Goal: Task Accomplishment & Management: Manage account settings

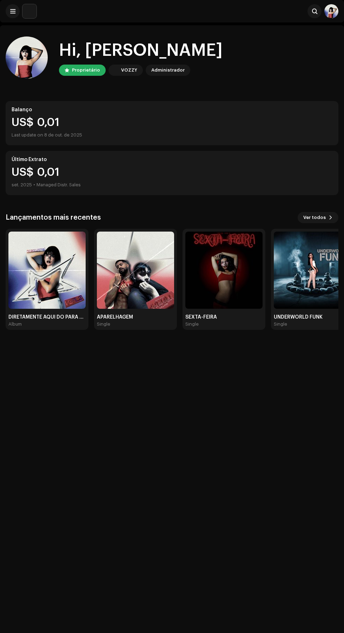
click at [36, 283] on img at bounding box center [46, 270] width 77 height 77
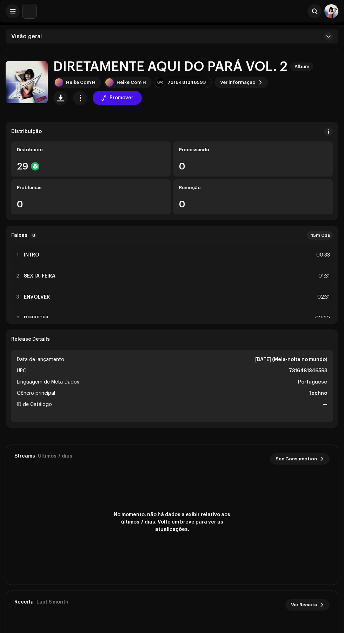
click at [82, 99] on span "button" at bounding box center [80, 98] width 7 height 6
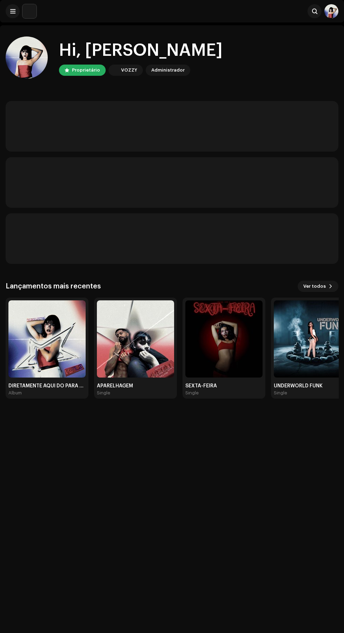
click at [60, 328] on div "DIRETAMENTE AQUI DO PARÁ VOL. 2 Album" at bounding box center [47, 348] width 83 height 101
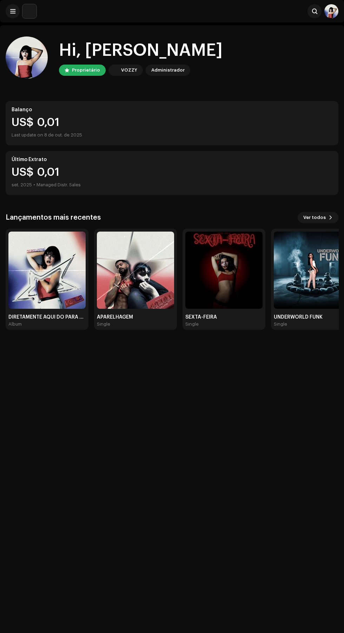
click at [61, 269] on img at bounding box center [46, 270] width 77 height 77
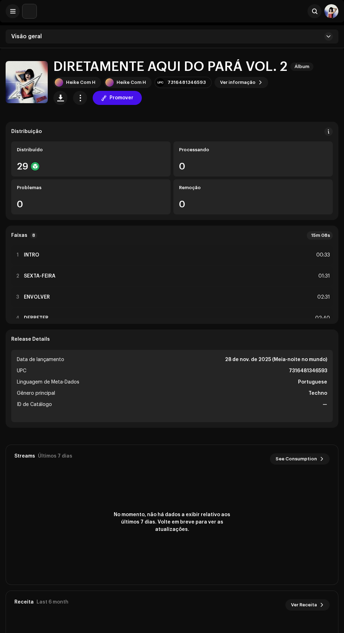
click at [82, 98] on span "button" at bounding box center [80, 98] width 7 height 6
click at [126, 144] on div "Distribuir" at bounding box center [111, 143] width 65 height 6
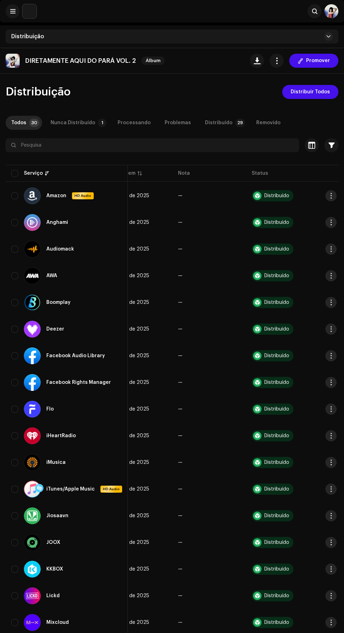
click at [323, 91] on span "Distribuir Todos" at bounding box center [310, 92] width 39 height 14
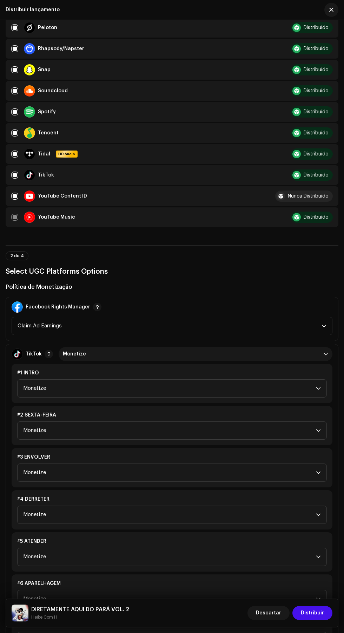
scroll to position [529, 0]
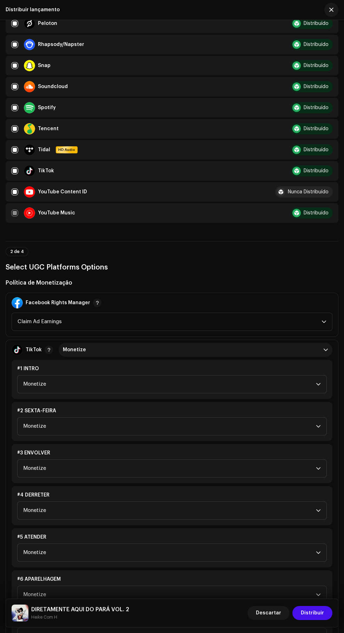
click at [15, 195] on input "checkbox" at bounding box center [14, 191] width 7 height 7
checkbox input "false"
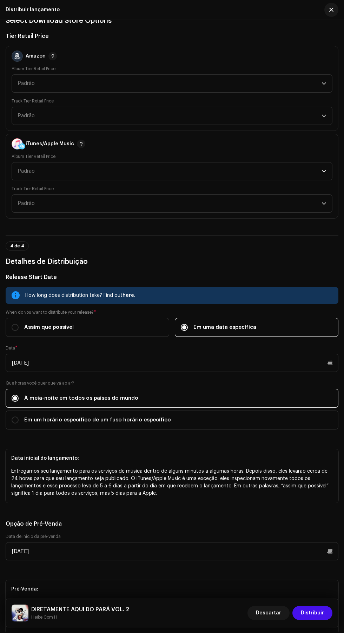
scroll to position [1259, 0]
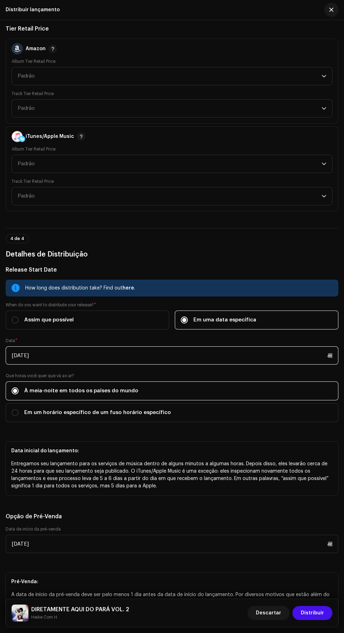
click at [29, 365] on input "[DATE]" at bounding box center [172, 355] width 333 height 18
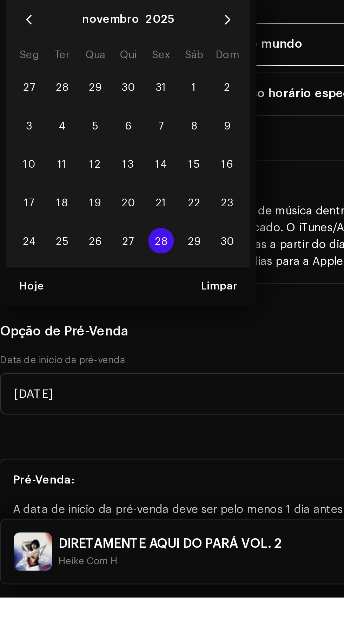
click at [17, 365] on input "[DATE]" at bounding box center [172, 355] width 333 height 18
type input "/11/2025"
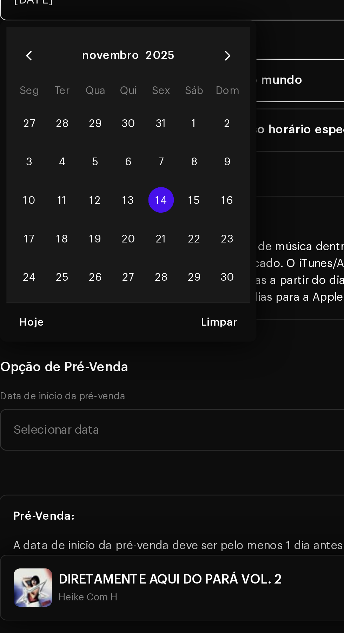
type input "[DATE]"
click at [79, 449] on span "14" at bounding box center [76, 443] width 11 height 11
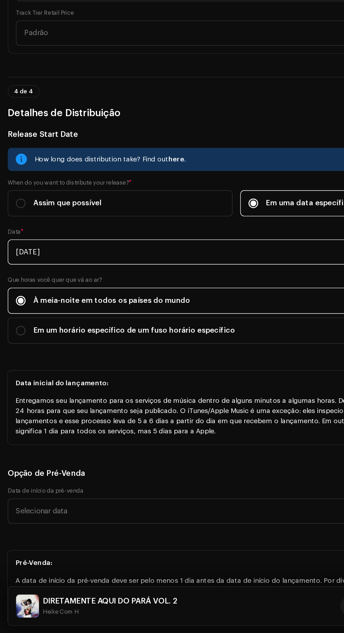
scroll to position [1258, 0]
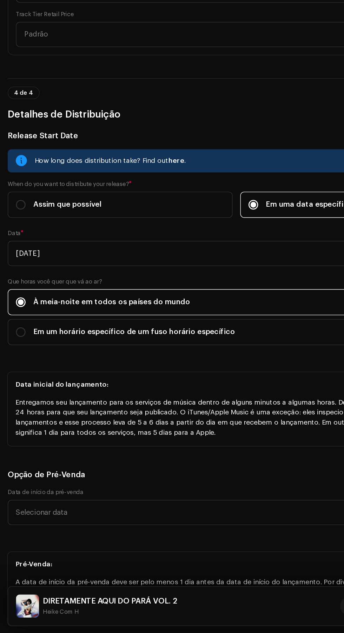
click at [164, 418] on span "Em um horário específico de um fuso horário específico" at bounding box center [97, 414] width 147 height 8
click at [19, 417] on input "Em um horário específico de um fuso horário específico" at bounding box center [15, 413] width 7 height 7
radio input "true"
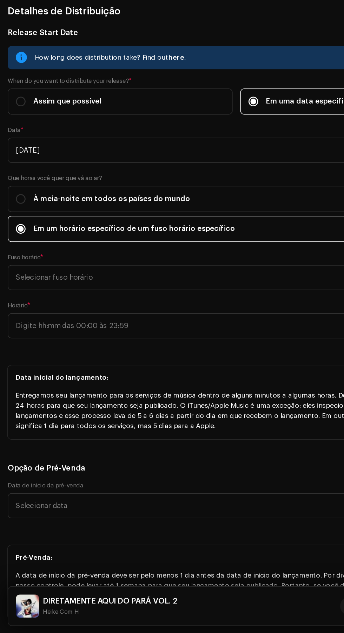
scroll to position [1334, 0]
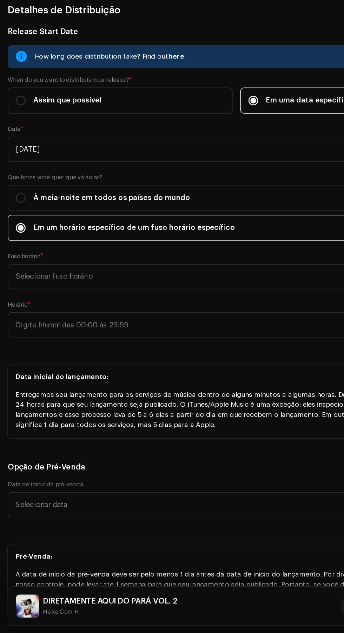
click at [198, 382] on span "Selecionar fuso horário" at bounding box center [170, 374] width 316 height 18
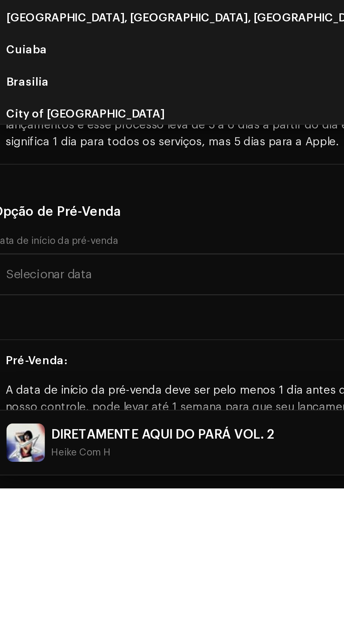
type input "Br"
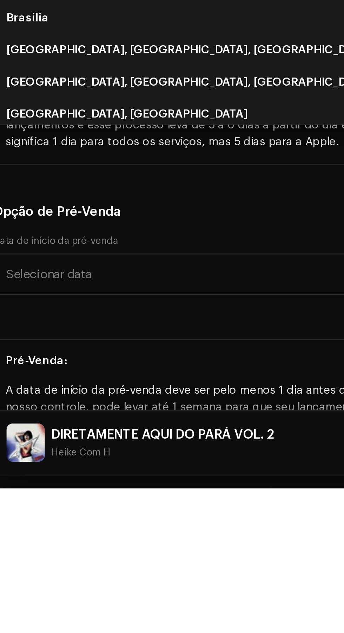
click at [70, 434] on li "Brasilia" at bounding box center [172, 427] width 326 height 14
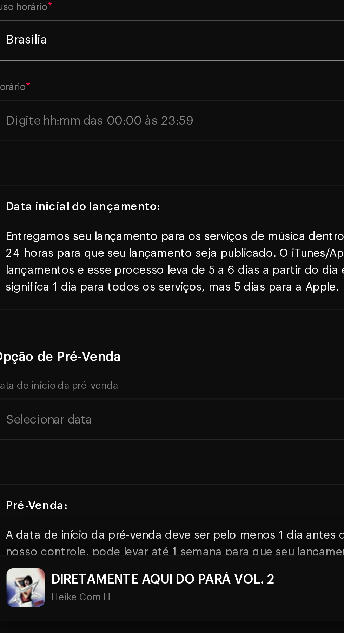
scroll to position [4, 0]
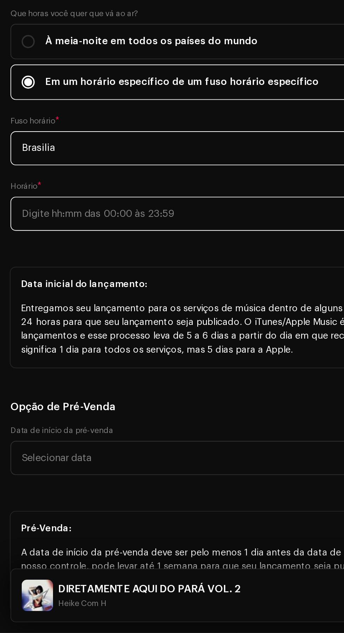
click at [145, 418] on input "text" at bounding box center [172, 408] width 333 height 18
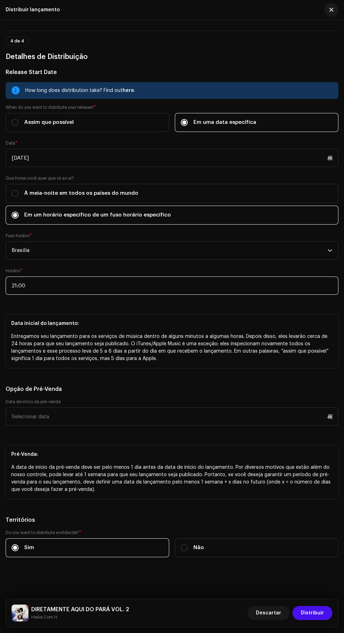
scroll to position [1514, 0]
type input "21:00"
click at [274, 426] on input "text" at bounding box center [172, 416] width 333 height 18
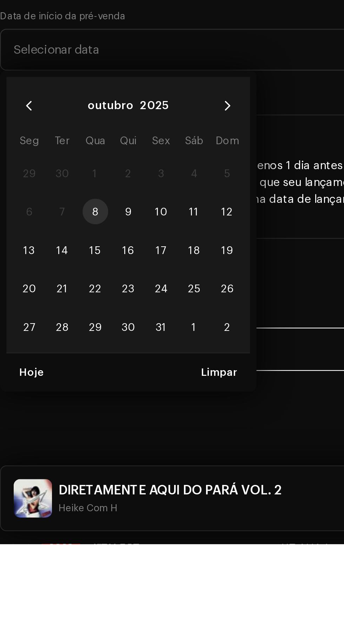
click at [105, 444] on icon "Next Month" at bounding box center [105, 441] width 5 height 5
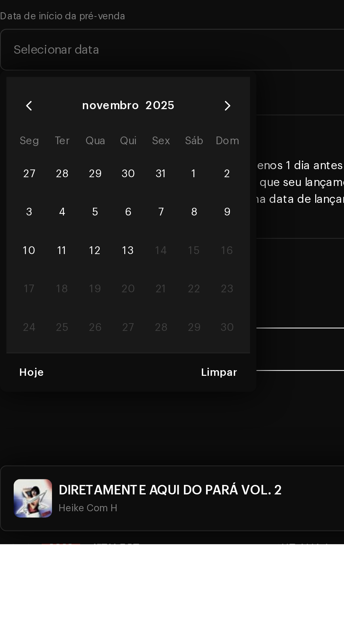
scroll to position [16, 0]
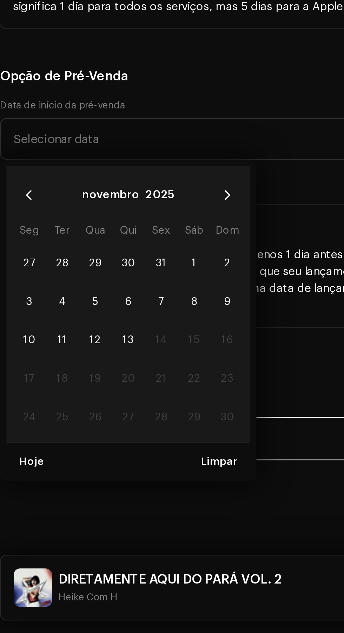
click at [65, 510] on span "13" at bounding box center [61, 504] width 11 height 11
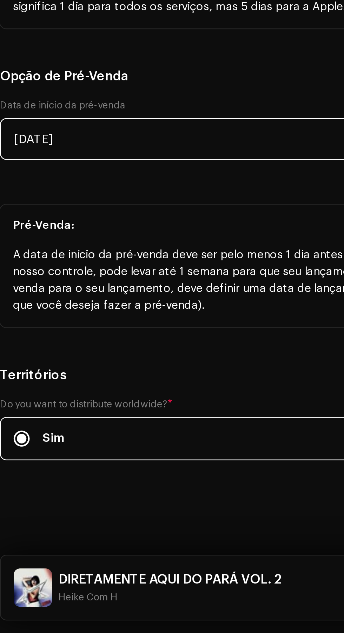
scroll to position [1502, 0]
type input "[DATE]"
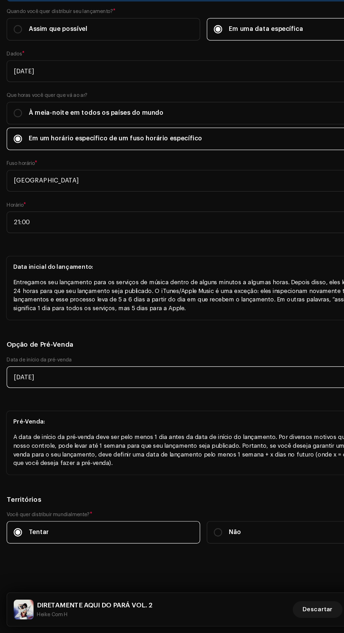
scroll to position [33, 0]
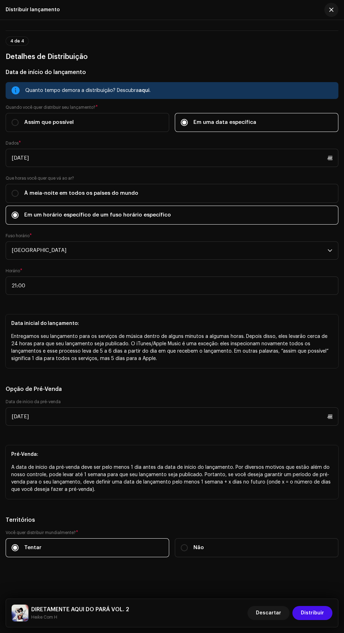
click at [318, 613] on font "Distribuir" at bounding box center [312, 613] width 23 height 5
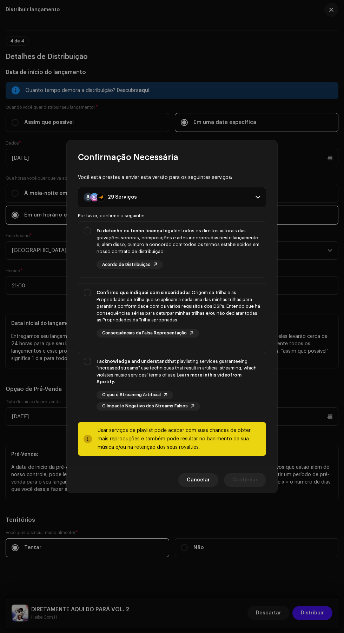
click at [97, 364] on strong "I acknowledge and understand" at bounding box center [131, 361] width 71 height 5
checkbox input "true"
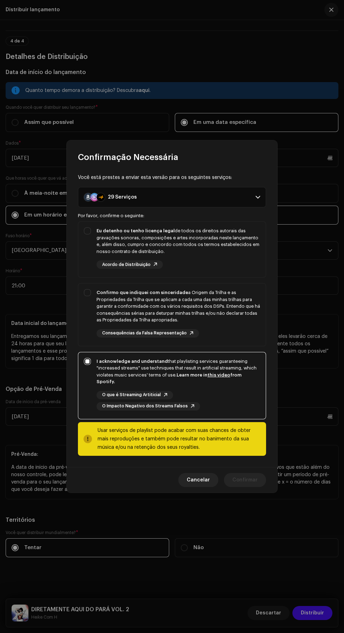
click at [99, 295] on strong "Confirmo que indiquei com sinceridade" at bounding box center [142, 292] width 92 height 5
checkbox input "true"
click at [99, 233] on strong "Eu detenho ou tenho licença legal" at bounding box center [135, 230] width 78 height 5
checkbox input "true"
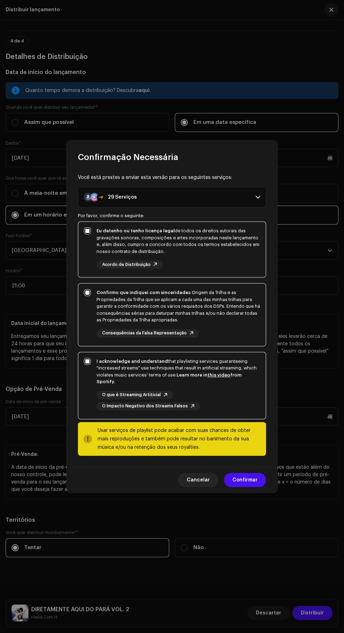
click at [252, 477] on span "Confirmar" at bounding box center [244, 480] width 25 height 14
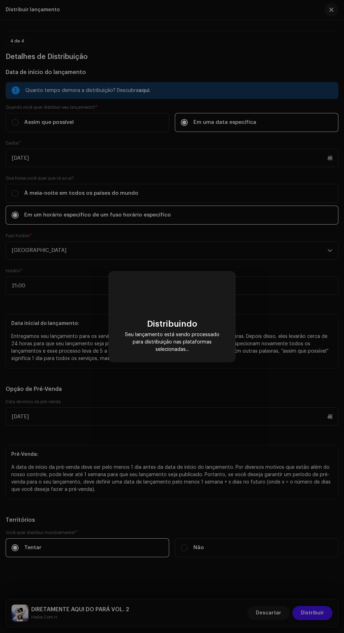
scroll to position [0, 0]
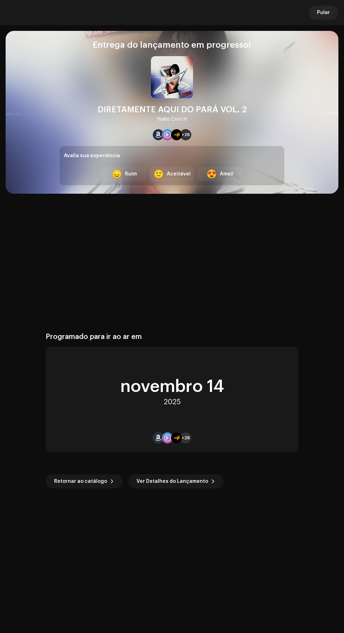
click at [331, 9] on button "Pular" at bounding box center [323, 13] width 30 height 14
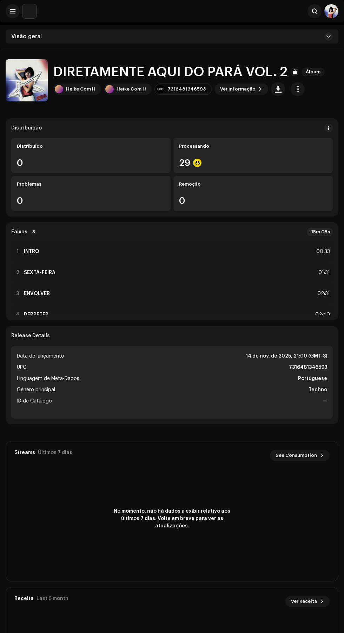
click at [212, 268] on div "2 SEXTA-FEIRA 01:31" at bounding box center [171, 273] width 321 height 20
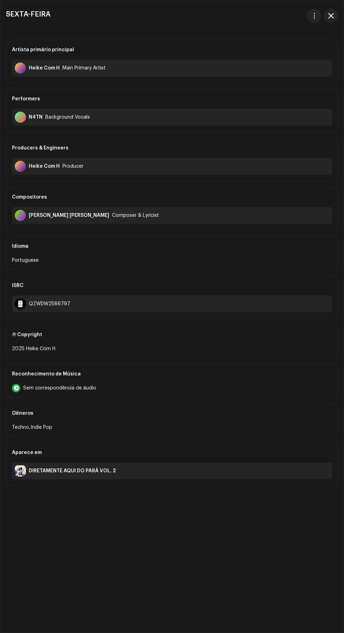
click at [337, 7] on div "SEXTA-FEIRA Artista primário principal [PERSON_NAME] H Main Primary Artist Perf…" at bounding box center [171, 316] width 343 height 632
click at [331, 16] on span "button" at bounding box center [331, 16] width 6 height 6
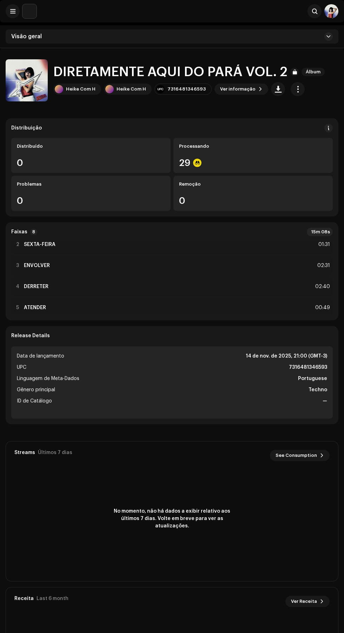
scroll to position [39, 0]
click at [211, 274] on div "4 DERRETER 02:40" at bounding box center [171, 276] width 321 height 20
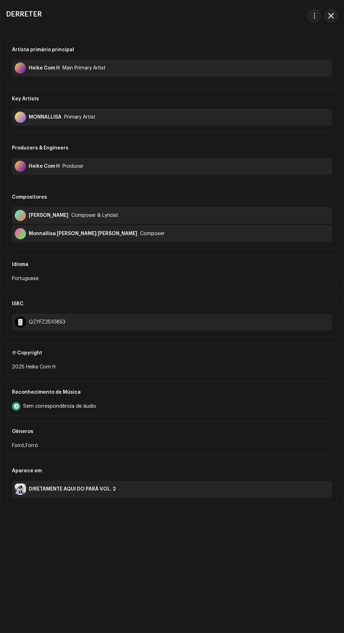
click at [331, 16] on span "button" at bounding box center [331, 16] width 6 height 6
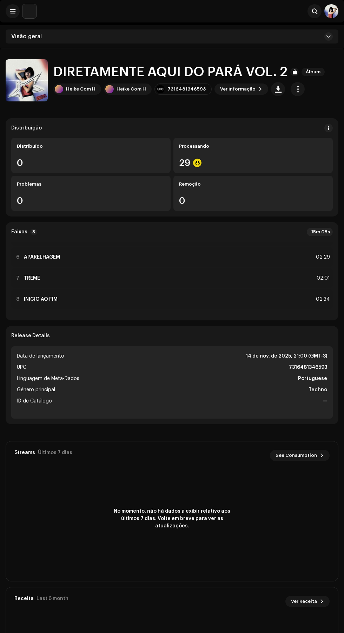
scroll to position [0, 0]
click at [294, 89] on span "button" at bounding box center [297, 89] width 7 height 6
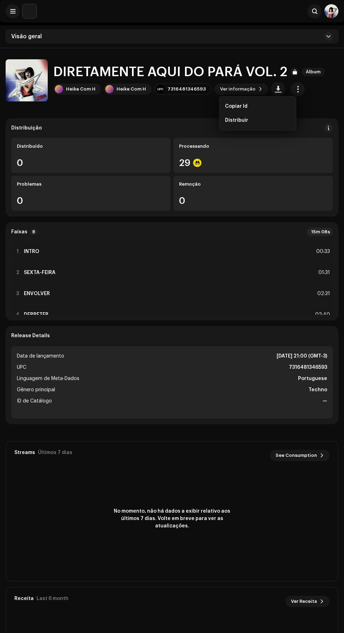
click at [251, 128] on div "Copiar Id Distribuir" at bounding box center [257, 113] width 77 height 34
click at [247, 126] on div "Distribuir" at bounding box center [257, 120] width 71 height 14
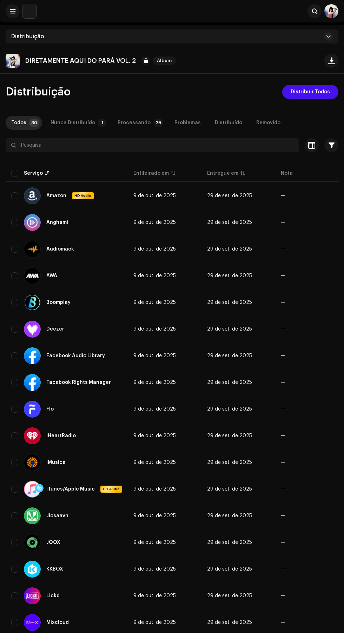
click at [315, 91] on span "Distribuir Todos" at bounding box center [310, 92] width 39 height 14
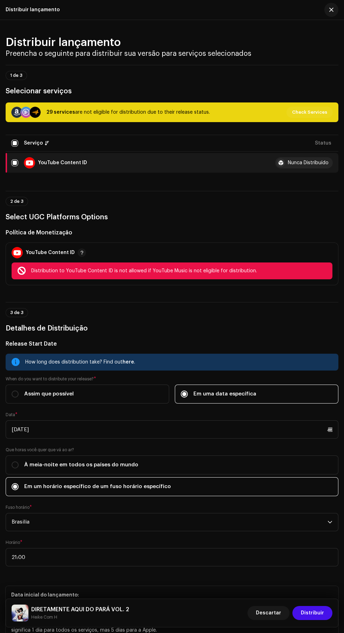
click at [331, 9] on span "button" at bounding box center [331, 10] width 4 height 6
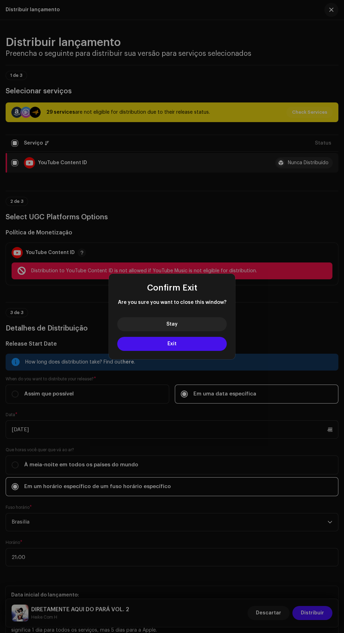
click at [212, 348] on button "Exit" at bounding box center [171, 344] width 109 height 14
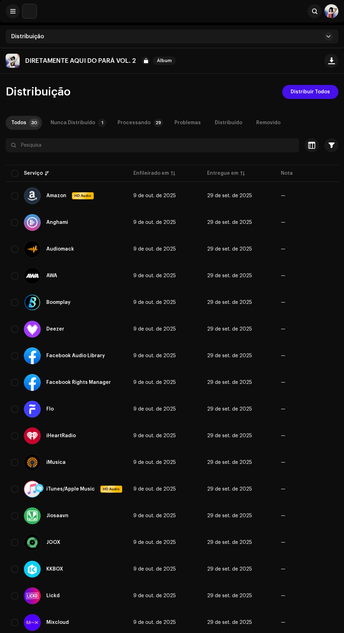
click at [13, 11] on span at bounding box center [12, 11] width 5 height 6
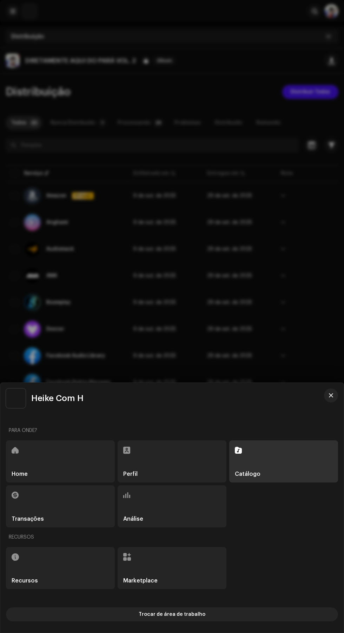
click at [37, 458] on div "Home" at bounding box center [60, 461] width 109 height 42
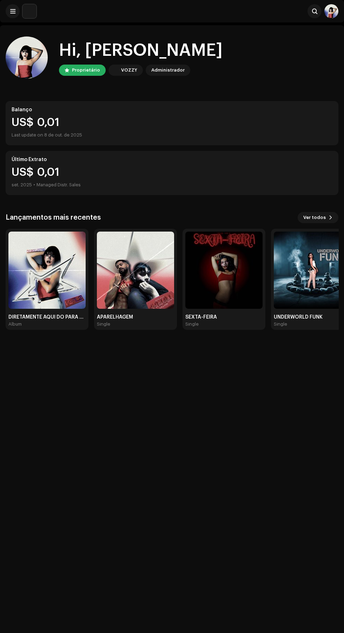
click at [38, 283] on img at bounding box center [46, 270] width 77 height 77
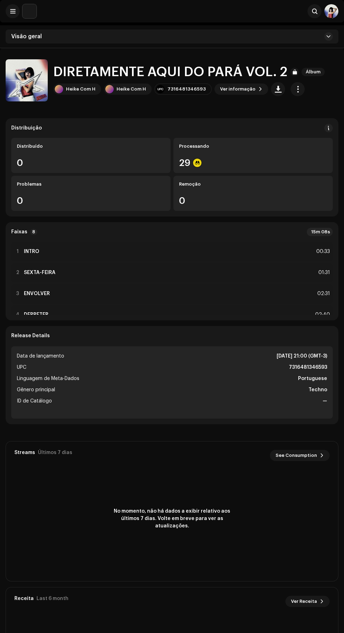
click at [294, 89] on span "button" at bounding box center [297, 89] width 7 height 6
click at [260, 122] on div "Distribuir" at bounding box center [257, 121] width 65 height 6
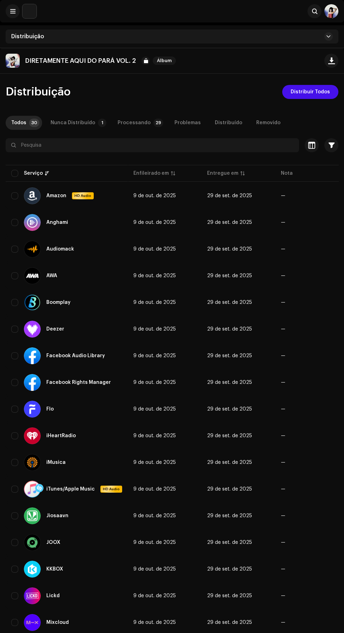
click at [325, 90] on span "Distribuir Todos" at bounding box center [310, 92] width 39 height 14
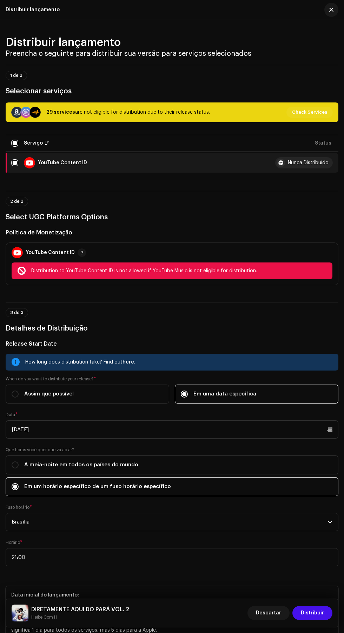
click at [28, 168] on div at bounding box center [29, 162] width 11 height 11
click at [15, 166] on input "checkbox" at bounding box center [14, 162] width 7 height 7
checkbox input "false"
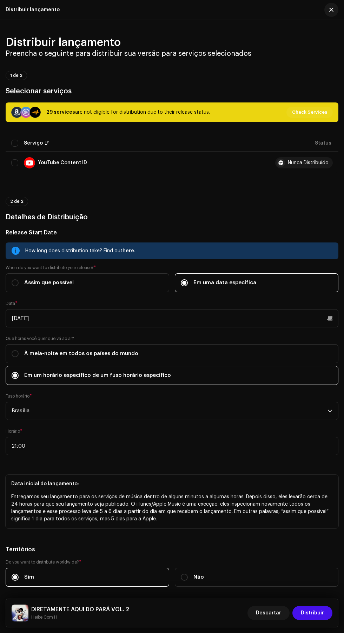
click at [15, 147] on input "checkbox" at bounding box center [14, 143] width 7 height 7
checkbox input "true"
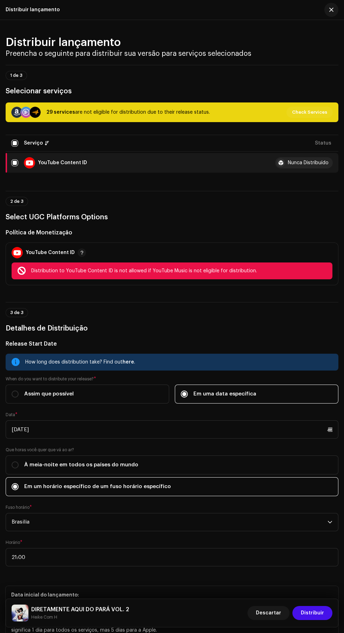
click at [15, 147] on input "checkbox" at bounding box center [14, 143] width 7 height 7
checkbox input "false"
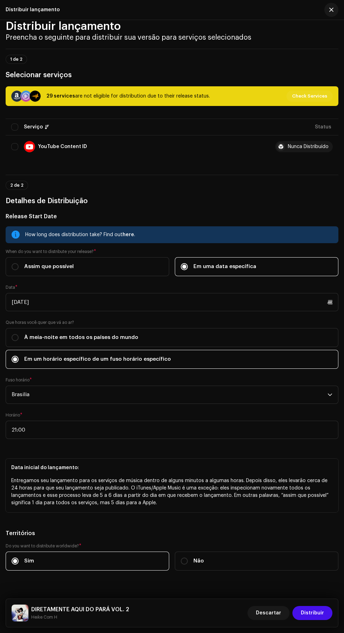
scroll to position [21, 0]
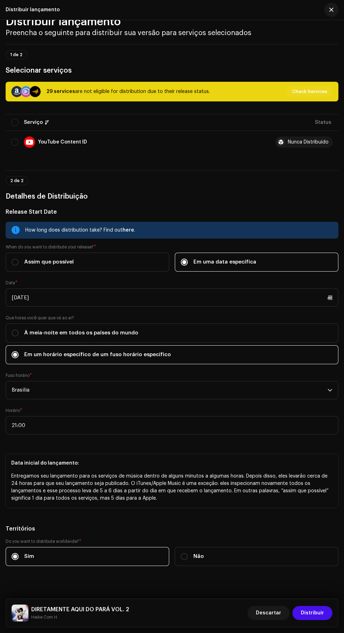
click at [32, 337] on span "À meia-noite em todos os países do mundo" at bounding box center [81, 333] width 114 height 8
click at [19, 336] on input "À meia-noite em todos os países do mundo" at bounding box center [15, 332] width 7 height 7
radio input "true"
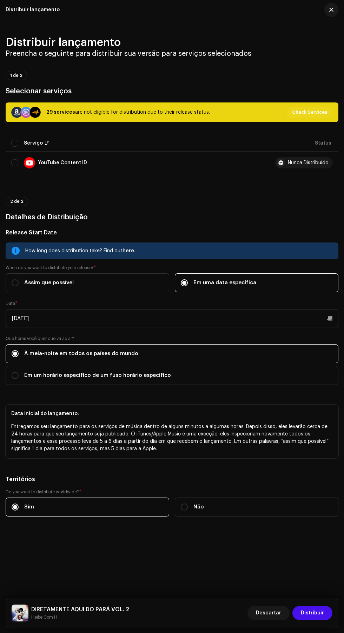
scroll to position [57, 0]
click at [316, 614] on span "Distribuir" at bounding box center [312, 613] width 23 height 14
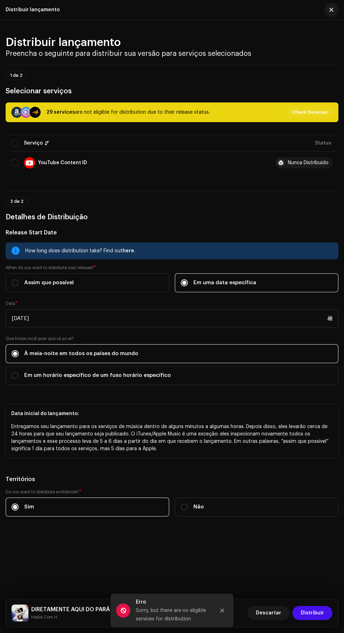
click at [29, 511] on span "Sim" at bounding box center [29, 507] width 10 height 8
click at [19, 511] on input "Sim" at bounding box center [15, 507] width 7 height 7
click at [316, 613] on span "Distribuir" at bounding box center [312, 613] width 23 height 14
click at [284, 418] on p "Data inicial do lançamento:" at bounding box center [171, 413] width 321 height 7
click at [15, 159] on input "Linha não selecionada" at bounding box center [14, 162] width 7 height 7
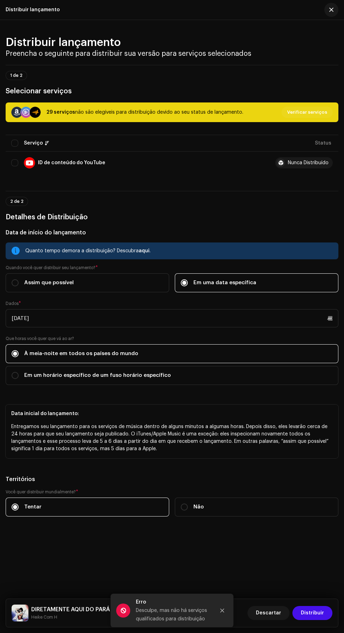
checkbox input "true"
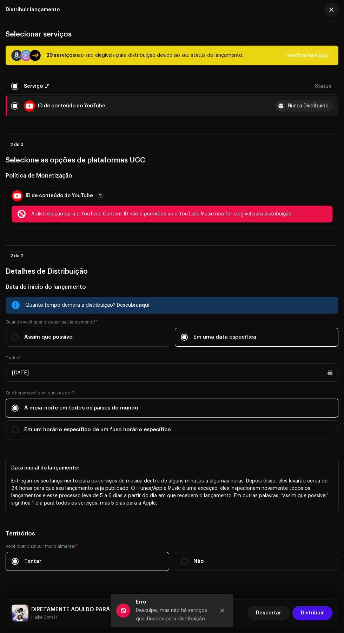
click at [15, 109] on input "Row Selected" at bounding box center [14, 105] width 7 height 7
checkbox input "false"
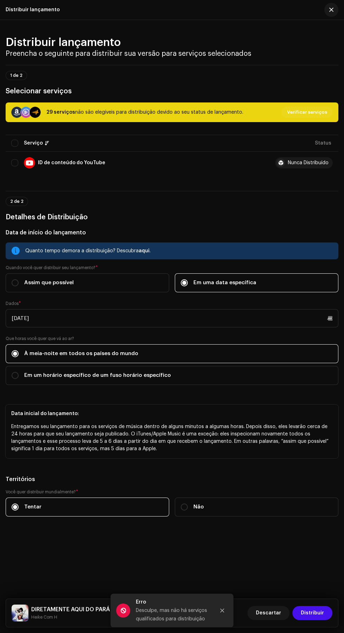
click at [318, 613] on font "Distribuir" at bounding box center [312, 613] width 23 height 5
click at [331, 10] on span "button" at bounding box center [331, 10] width 4 height 6
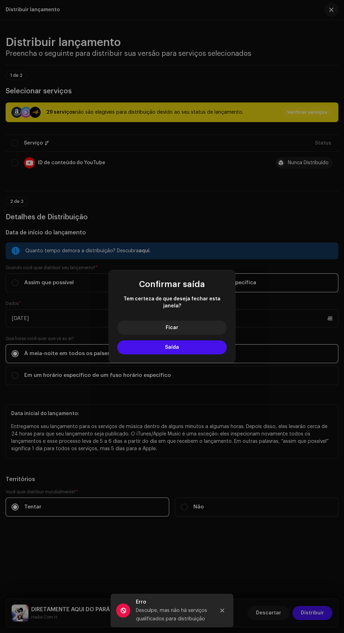
click at [217, 349] on button "Saída" at bounding box center [171, 347] width 109 height 14
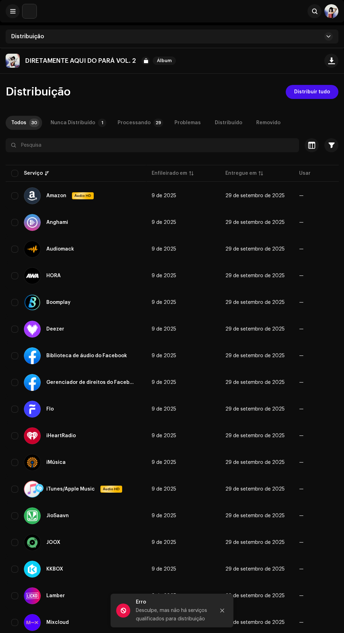
click at [16, 196] on input "checkbox" at bounding box center [14, 195] width 7 height 7
checkbox input "true"
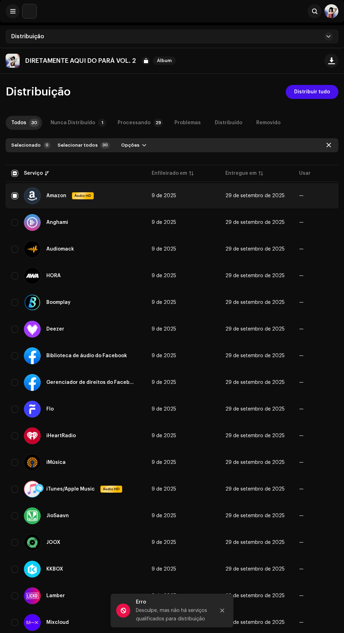
click at [30, 173] on div "Serviço" at bounding box center [33, 173] width 19 height 7
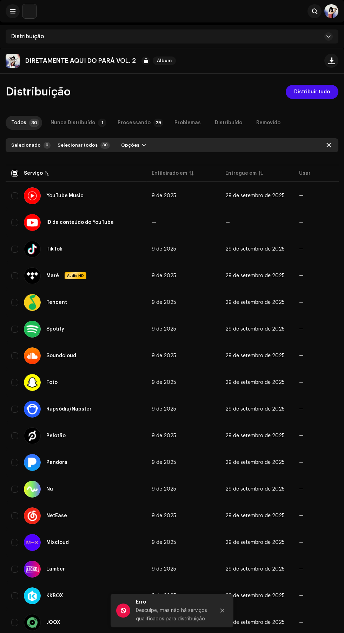
click at [30, 173] on div "Serviço" at bounding box center [33, 173] width 19 height 7
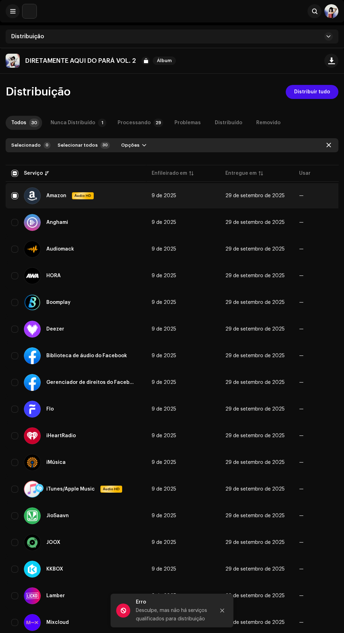
click at [29, 173] on div "Serviço" at bounding box center [33, 173] width 19 height 7
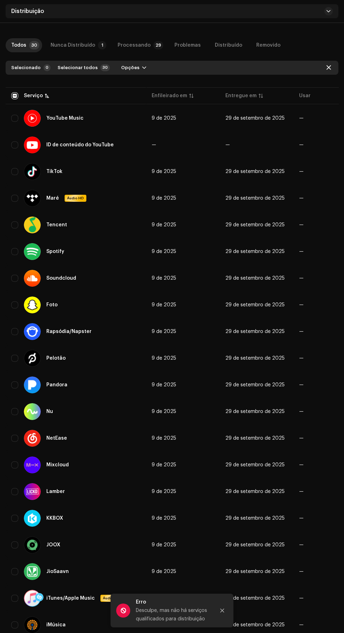
scroll to position [80, 0]
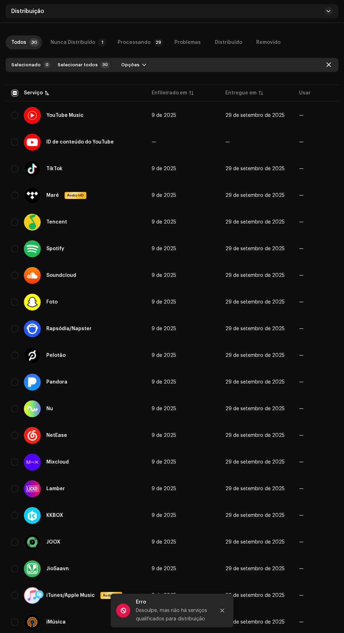
click at [222, 613] on icon "Fechar" at bounding box center [222, 611] width 4 height 4
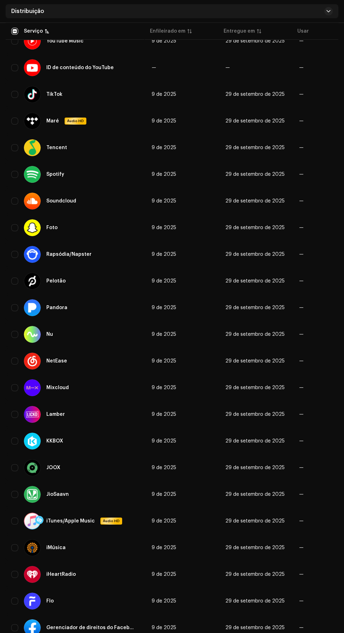
scroll to position [318, 0]
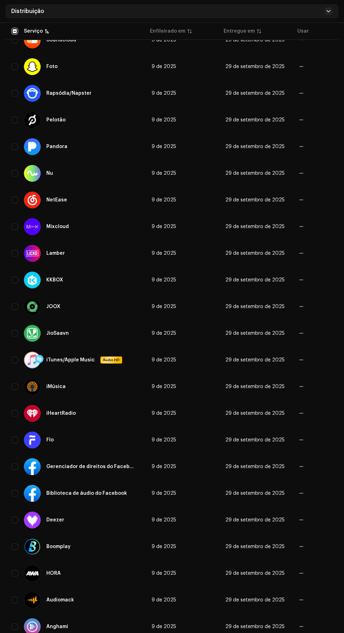
click at [15, 626] on input "Row Unselected" at bounding box center [14, 626] width 7 height 7
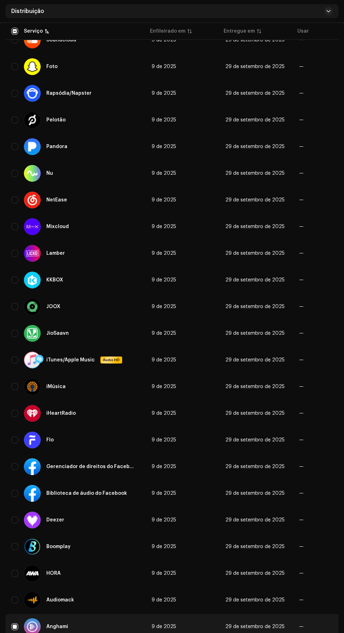
click at [24, 602] on div at bounding box center [32, 600] width 17 height 17
click at [15, 626] on input "Row Selected" at bounding box center [14, 626] width 7 height 7
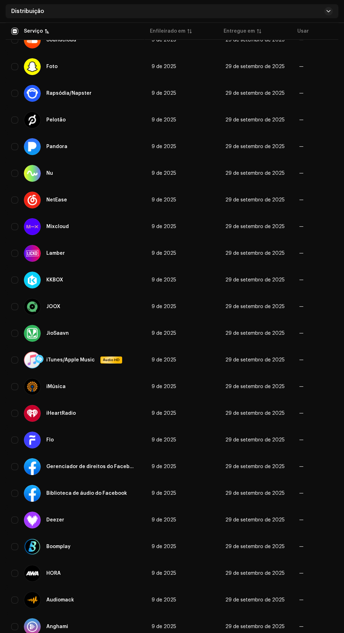
click at [15, 626] on input "Row Unselected" at bounding box center [14, 626] width 7 height 7
checkbox input "true"
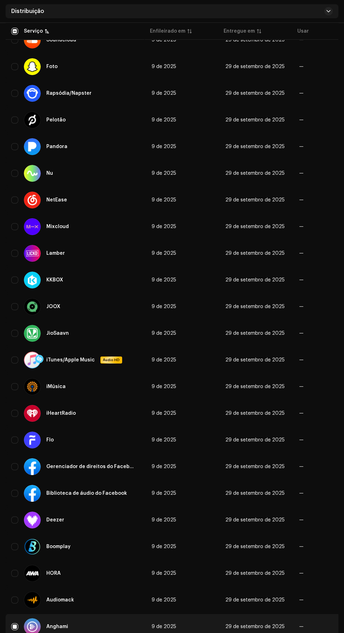
checkbox input "false"
click at [28, 621] on div at bounding box center [32, 626] width 17 height 17
click at [24, 621] on div at bounding box center [32, 626] width 17 height 17
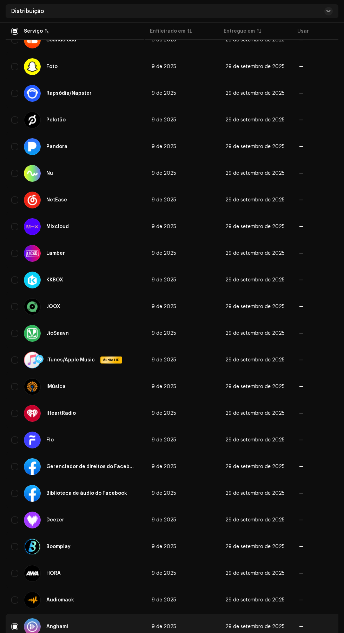
click at [25, 622] on div at bounding box center [32, 626] width 17 height 17
click at [15, 626] on input "Row Selected" at bounding box center [14, 626] width 7 height 7
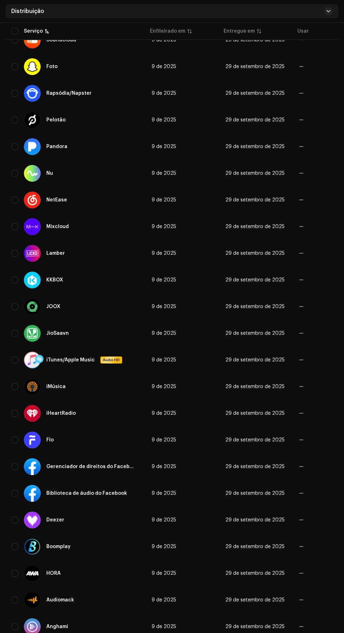
click at [15, 626] on input "Row Unselected" at bounding box center [14, 626] width 7 height 7
checkbox input "true"
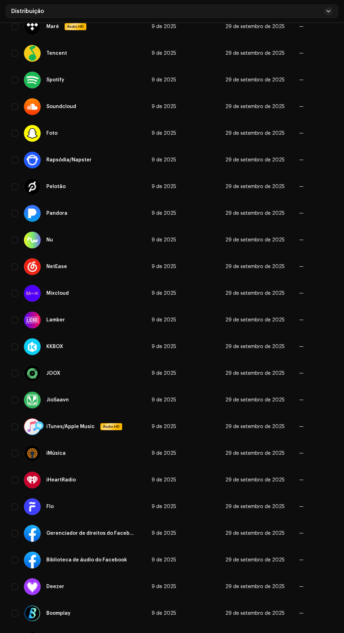
scroll to position [0, 0]
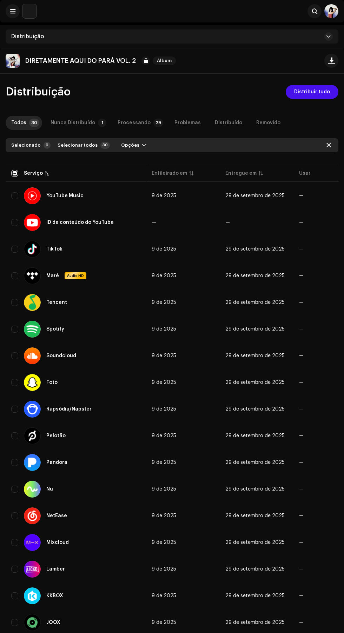
click at [15, 173] on input "checkbox" at bounding box center [14, 173] width 7 height 7
checkbox input "true"
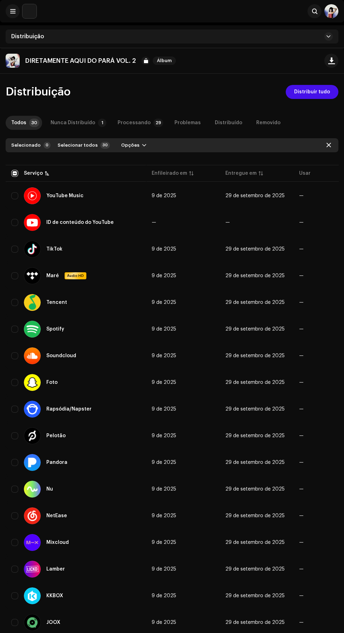
checkbox input "true"
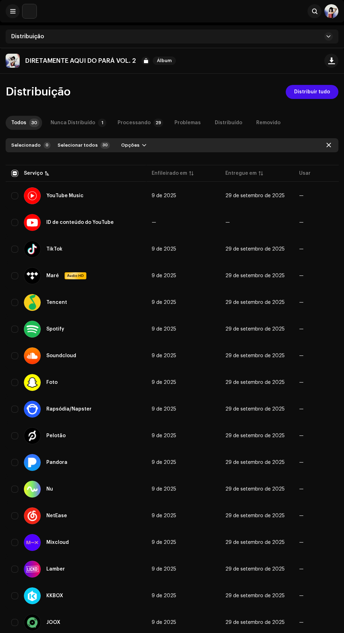
checkbox input "true"
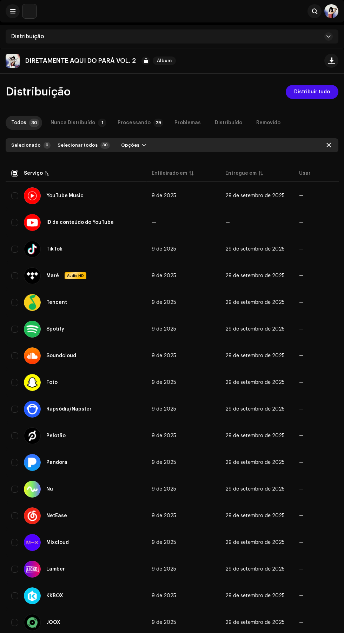
checkbox input "true"
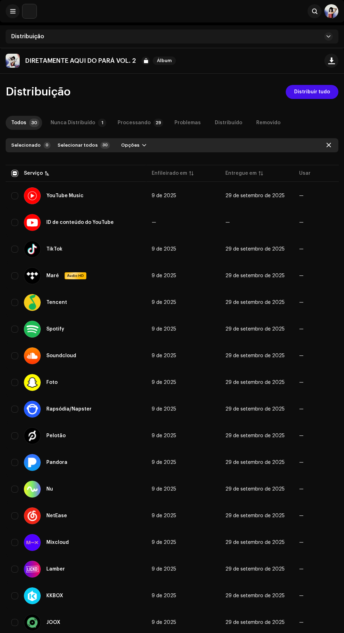
checkbox input "true"
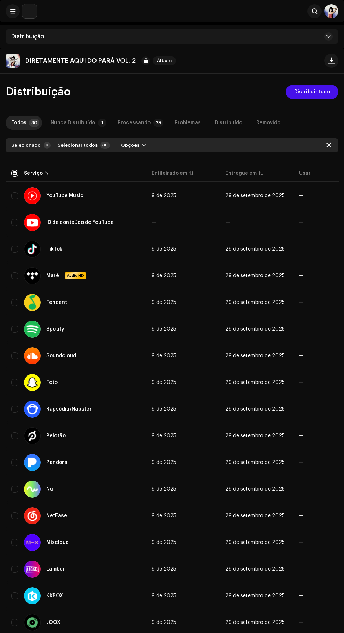
checkbox input "true"
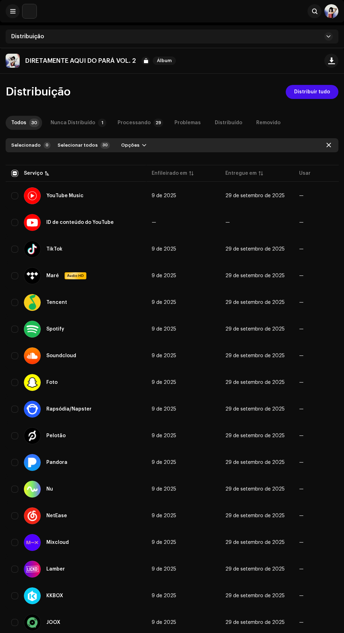
checkbox input "true"
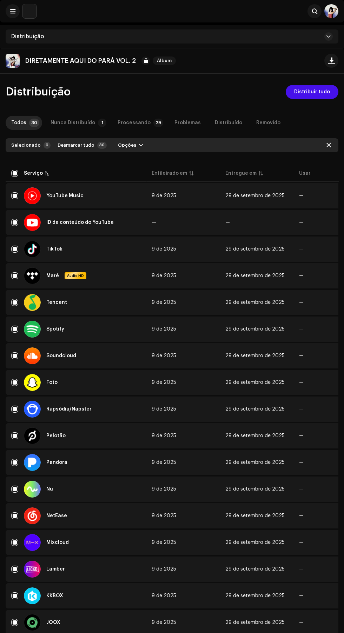
click at [15, 222] on input "Linha selecionada" at bounding box center [14, 222] width 7 height 7
checkbox input "false"
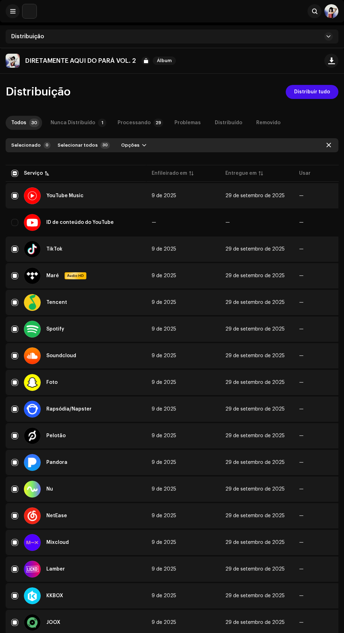
click at [323, 93] on font "Distribuir tudo" at bounding box center [312, 91] width 36 height 5
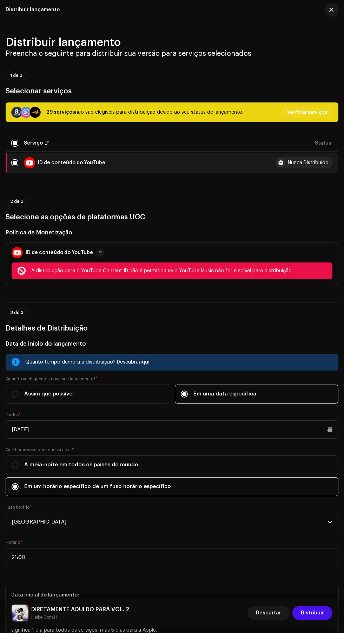
click at [331, 9] on span "button" at bounding box center [331, 10] width 4 height 6
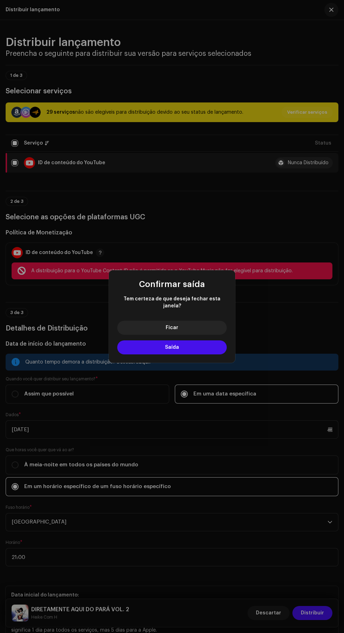
click at [211, 348] on button "Saída" at bounding box center [171, 347] width 109 height 14
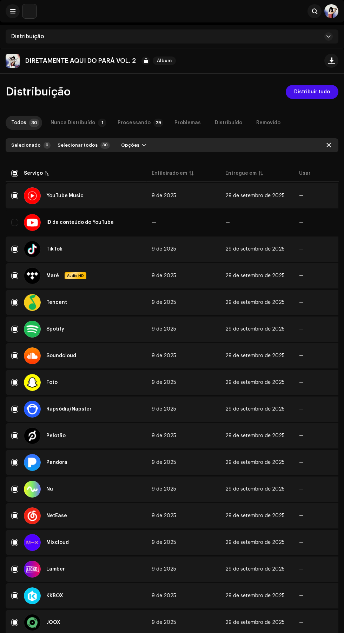
click at [15, 173] on input "checkbox" at bounding box center [14, 173] width 7 height 7
checkbox input "true"
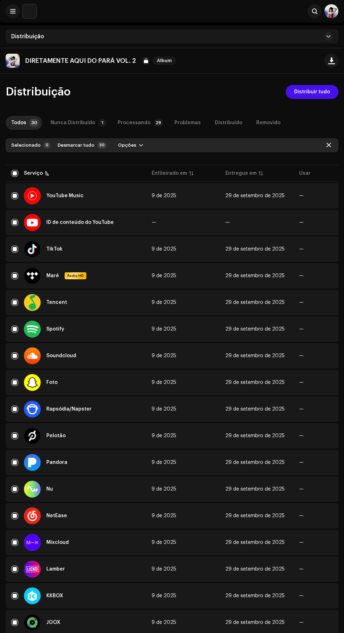
click at [15, 173] on input "checkbox" at bounding box center [14, 173] width 7 height 7
checkbox input "false"
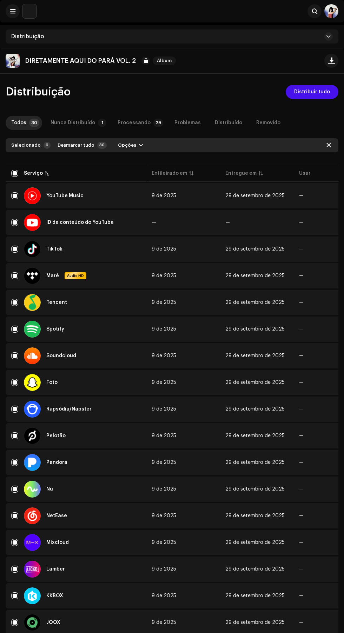
checkbox input "false"
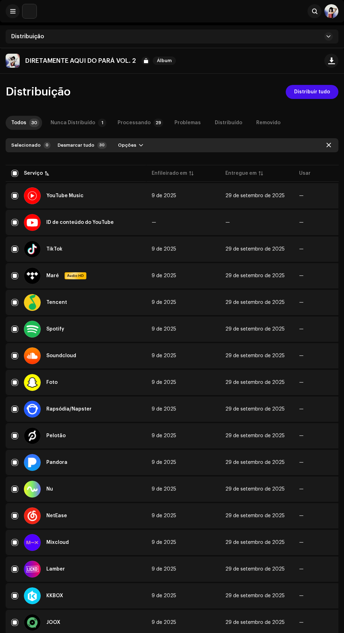
checkbox input "false"
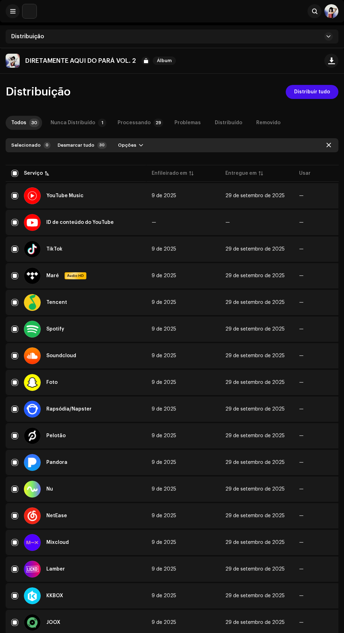
checkbox input "false"
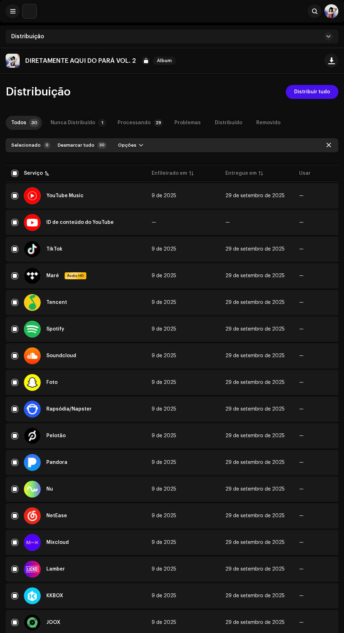
checkbox input "false"
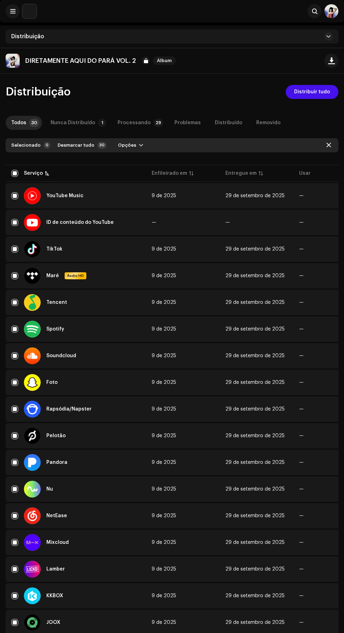
checkbox input "false"
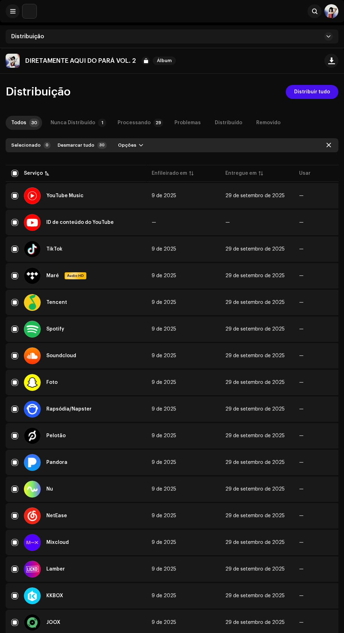
checkbox input "false"
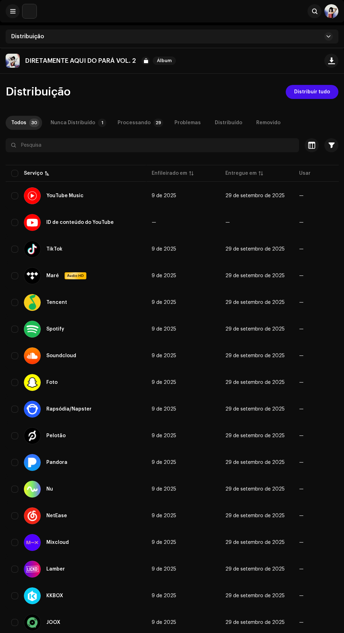
click at [15, 222] on input "Row Unselected" at bounding box center [14, 222] width 7 height 7
checkbox input "true"
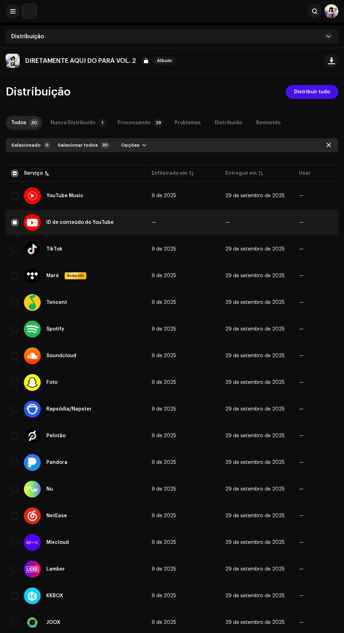
click at [321, 92] on font "Distribuir tudo" at bounding box center [312, 91] width 36 height 5
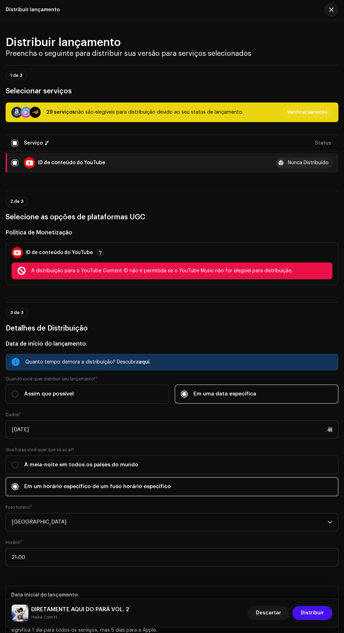
click at [15, 166] on input "checkbox" at bounding box center [14, 162] width 7 height 7
checkbox input "false"
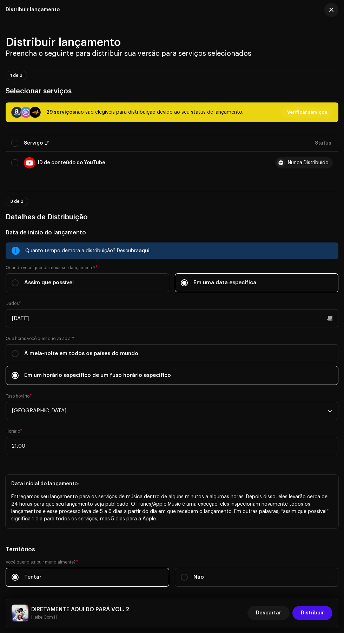
click at [332, 11] on span "button" at bounding box center [331, 10] width 4 height 6
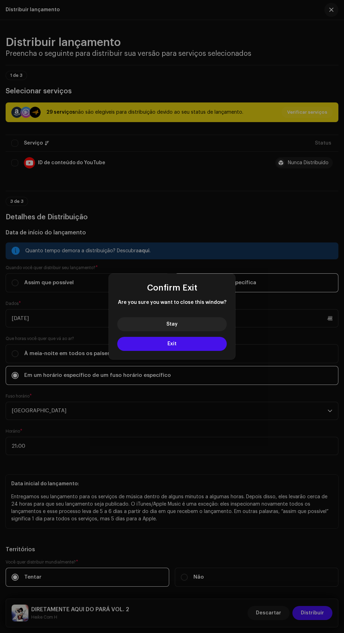
click at [198, 348] on button "Exit" at bounding box center [171, 344] width 109 height 14
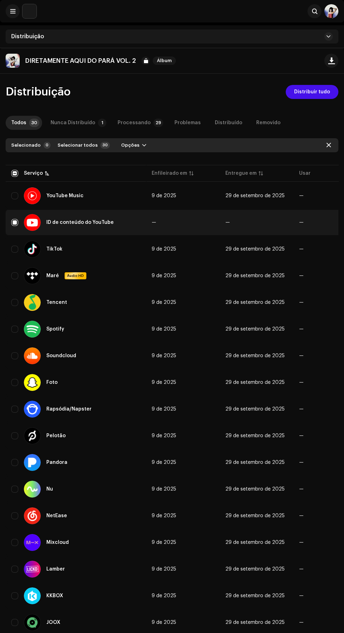
click at [15, 222] on input "Row Selected" at bounding box center [14, 222] width 7 height 7
checkbox input "false"
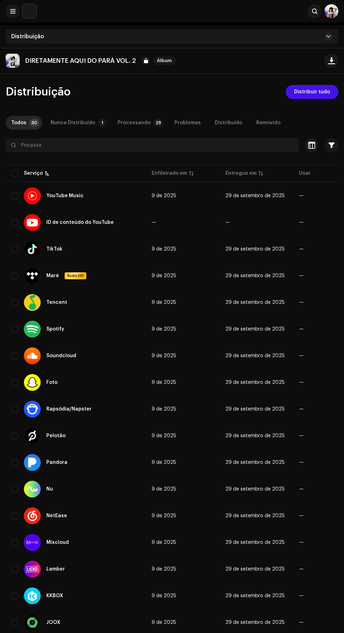
click at [323, 92] on font "Distribuir tudo" at bounding box center [312, 91] width 36 height 5
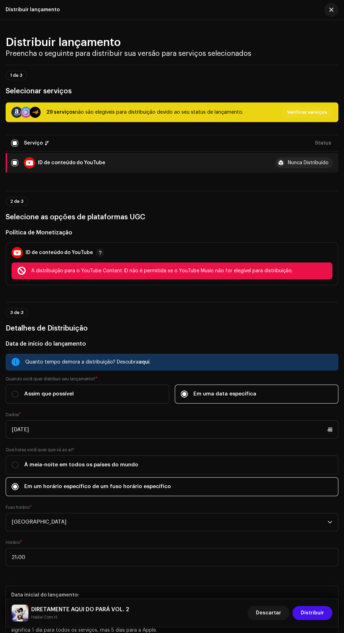
click at [15, 166] on input "checkbox" at bounding box center [14, 162] width 7 height 7
checkbox input "false"
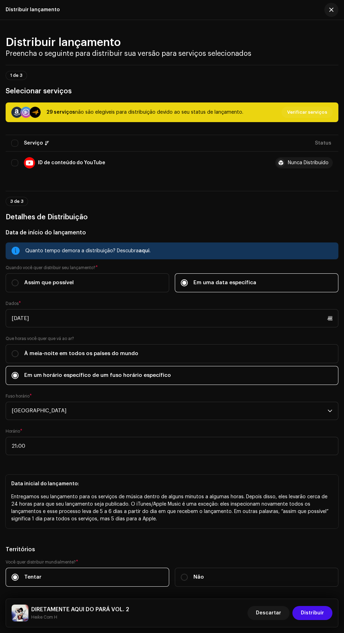
click at [15, 357] on input "À meia-noite em todos os países do mundo" at bounding box center [15, 353] width 7 height 7
radio input "true"
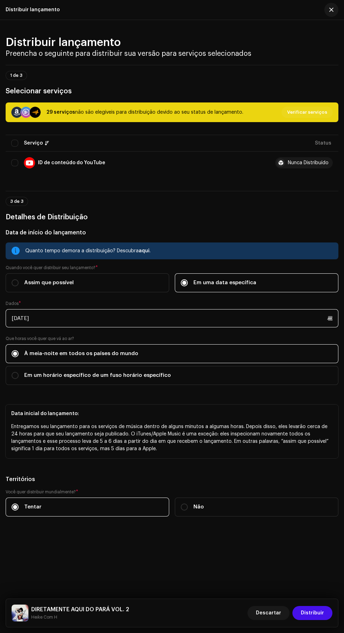
click at [29, 327] on input "[DATE]" at bounding box center [172, 318] width 333 height 18
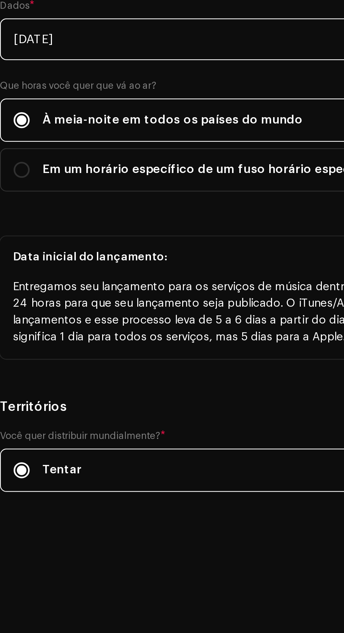
scroll to position [54, 0]
click at [20, 327] on input "[DATE]" at bounding box center [172, 318] width 333 height 18
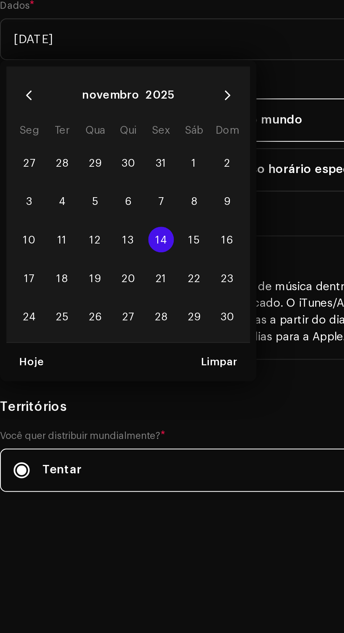
click at [75, 412] on span "14" at bounding box center [76, 405] width 11 height 11
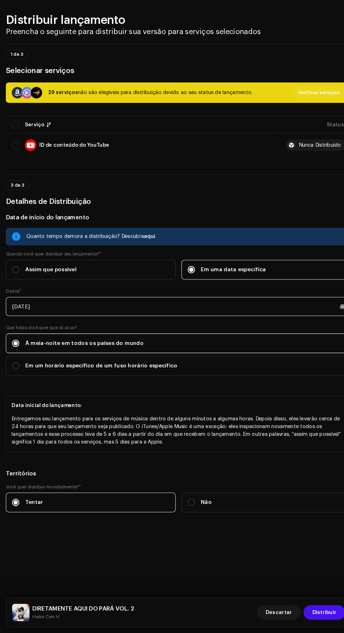
scroll to position [57, 0]
click at [185, 511] on input "Não" at bounding box center [184, 507] width 7 height 7
radio input "true"
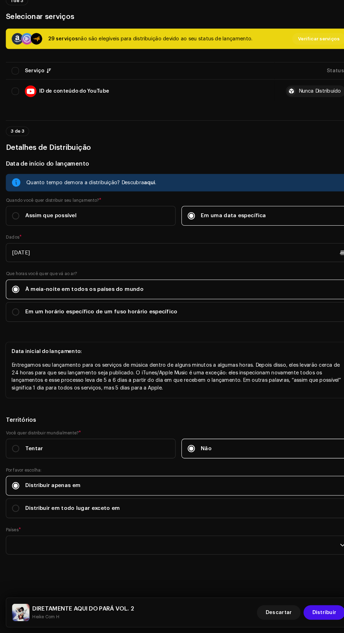
click at [28, 458] on font "Tentar" at bounding box center [32, 454] width 17 height 5
click at [19, 459] on input "Tentar" at bounding box center [15, 455] width 7 height 7
radio input "true"
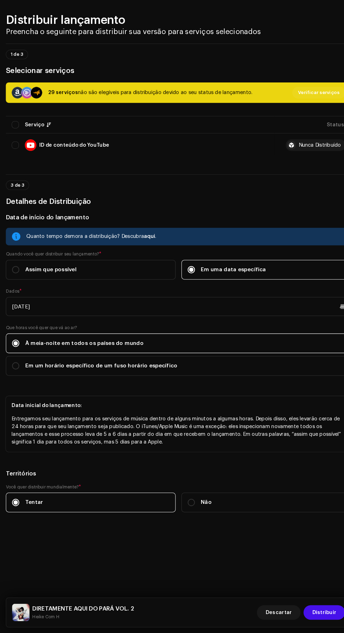
click at [316, 613] on font "Distribuir" at bounding box center [312, 613] width 23 height 5
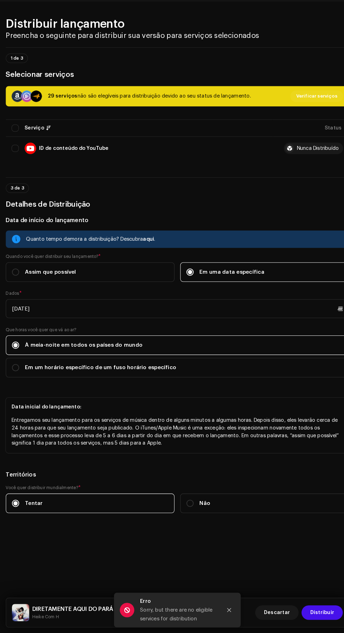
scroll to position [0, 0]
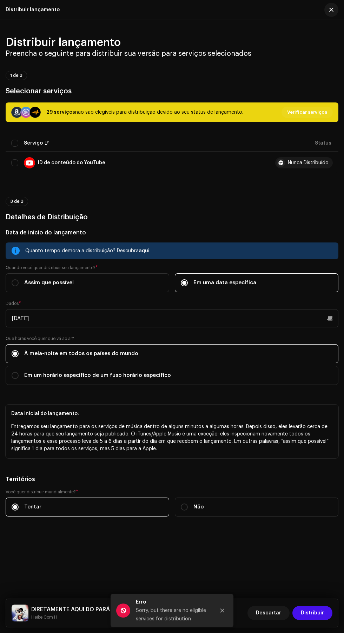
click at [308, 110] on font "Verificar serviços" at bounding box center [307, 112] width 40 height 5
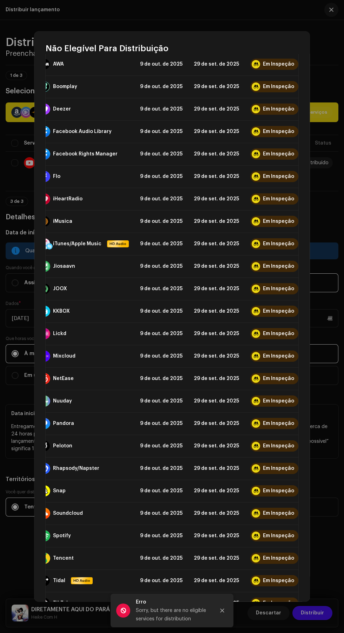
scroll to position [151, 0]
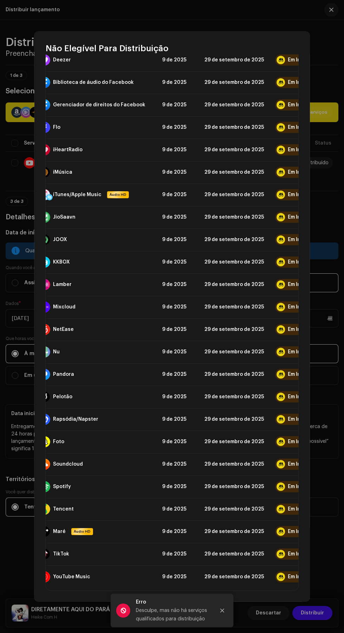
click at [222, 611] on icon "Fechar" at bounding box center [222, 611] width 4 height 4
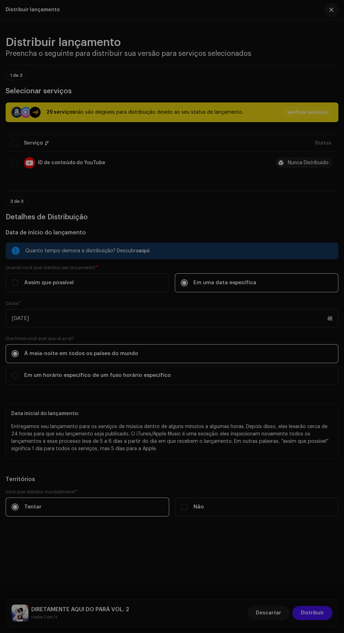
click at [327, 531] on div "Não Elegível Para Distribuição Serviço Último enfileirado Última entrega Status…" at bounding box center [172, 316] width 344 height 633
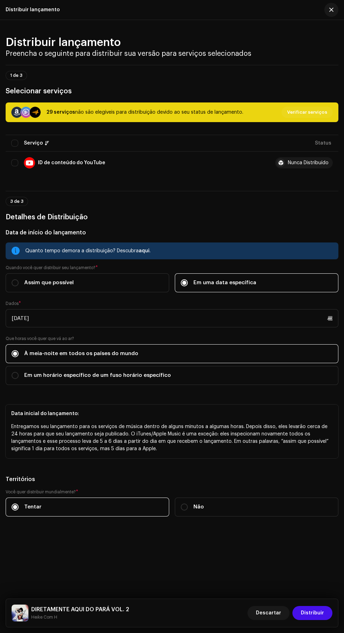
click at [311, 613] on font "Distribuir" at bounding box center [312, 613] width 23 height 5
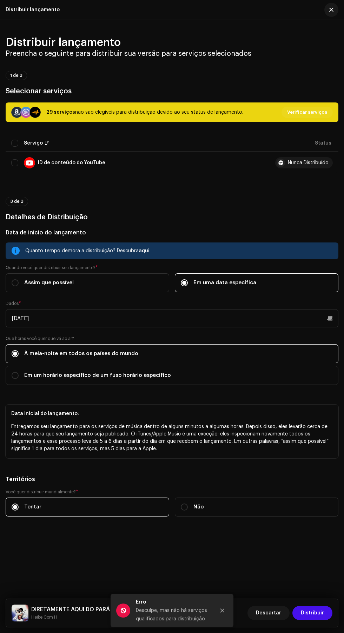
scroll to position [0, 0]
click at [329, 8] on span "button" at bounding box center [331, 10] width 4 height 6
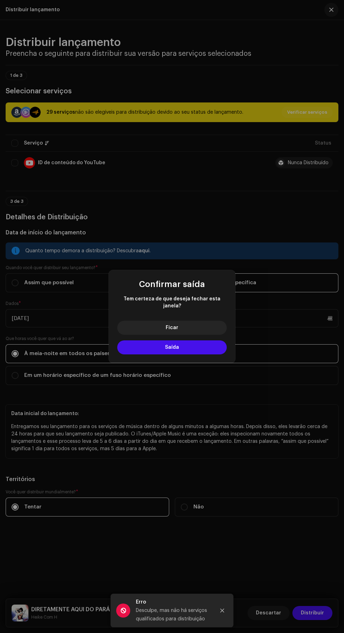
click at [211, 346] on button "Saída" at bounding box center [171, 347] width 109 height 14
